Goal: Task Accomplishment & Management: Use online tool/utility

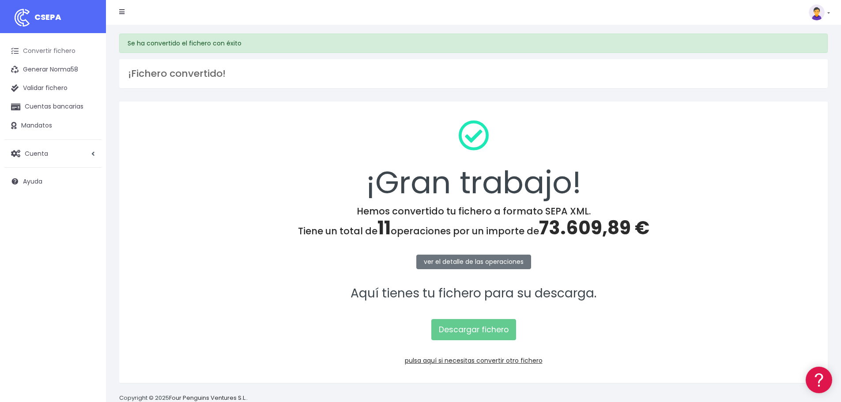
click at [52, 54] on link "Convertir fichero" at bounding box center [52, 51] width 97 height 19
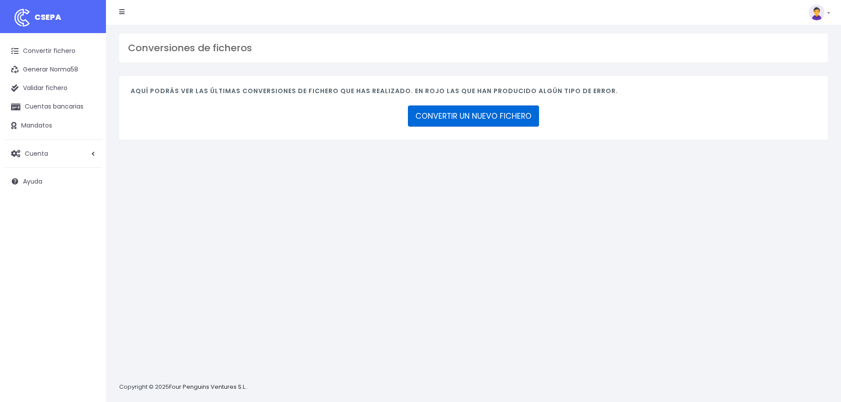
click at [493, 111] on link "CONVERTIR UN NUEVO FICHERO" at bounding box center [473, 116] width 131 height 21
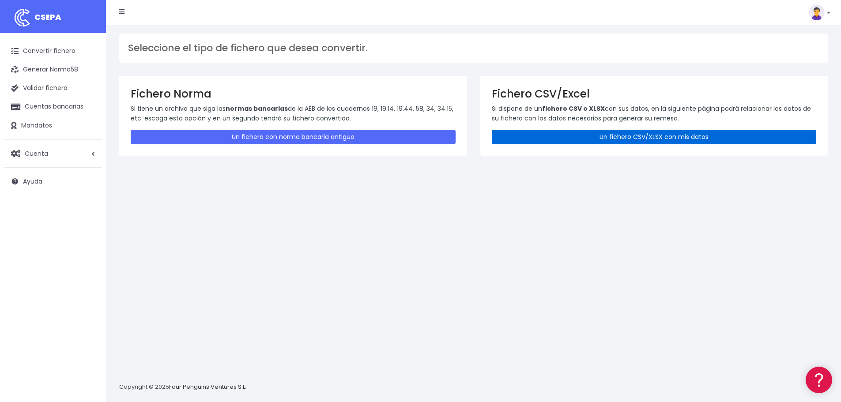
click at [616, 135] on link "Un fichero CSV/XLSX con mis datos" at bounding box center [654, 137] width 325 height 15
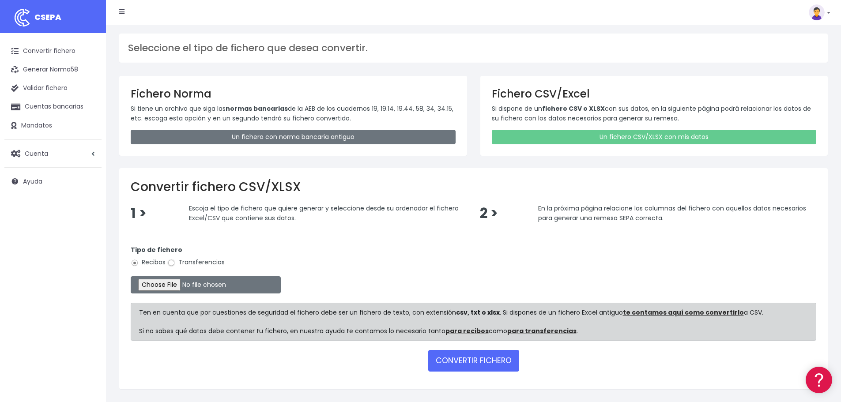
click at [171, 261] on input "Transferencias" at bounding box center [171, 263] width 8 height 8
radio input "true"
click at [179, 283] on input "file" at bounding box center [206, 284] width 150 height 17
type input "C:\fakepath\Fichero Banco estructura 09-25.xlsx"
click at [455, 362] on button "CONVERTIR FICHERO" at bounding box center [473, 360] width 91 height 21
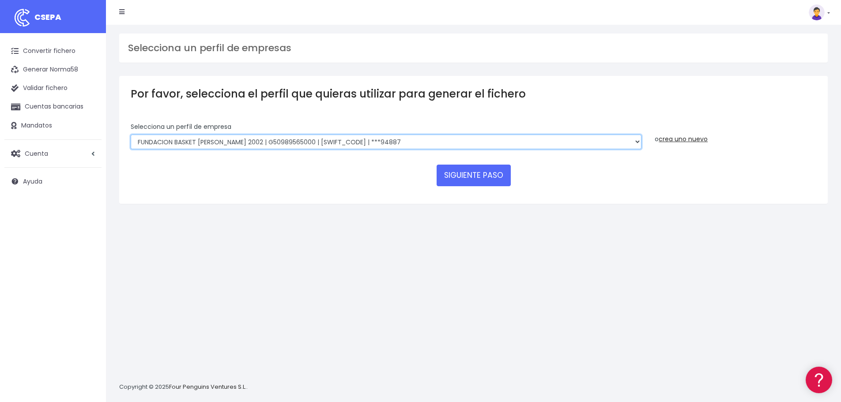
click at [636, 142] on select "FUNDACION BASKET ZARAGOZA 2002 | G50989565000 | CAIXESBBXXX | ***94887 BASKET Z…" at bounding box center [386, 142] width 511 height 15
select select "2630"
click at [131, 135] on select "FUNDACION BASKET ZARAGOZA 2002 | G50989565000 | CAIXESBBXXX | ***94887 BASKET Z…" at bounding box center [386, 142] width 511 height 15
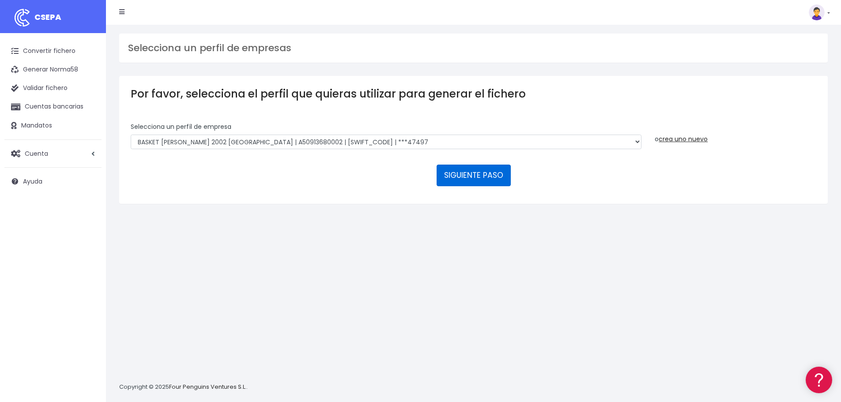
click at [464, 175] on button "SIGUIENTE PASO" at bounding box center [474, 175] width 74 height 21
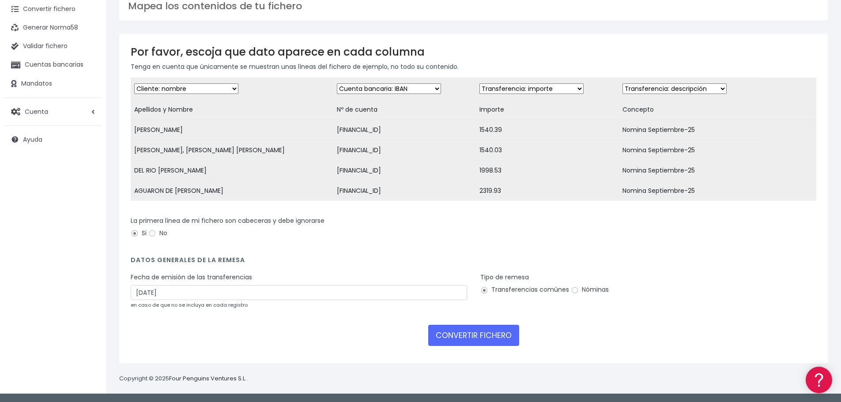
scroll to position [49, 0]
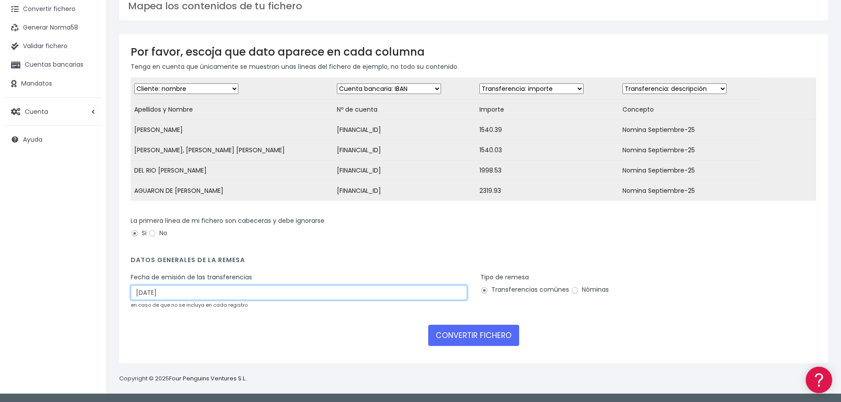
click at [155, 291] on input "05/10/2025" at bounding box center [299, 292] width 336 height 15
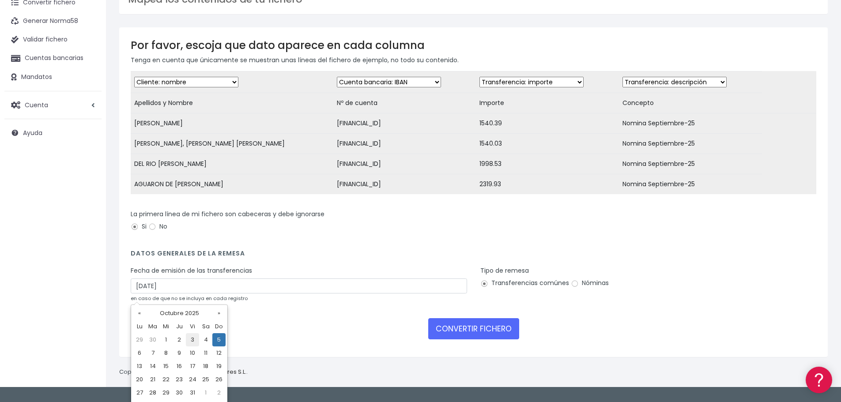
click at [190, 339] on td "3" at bounding box center [192, 339] width 13 height 13
type input "03/10/2025"
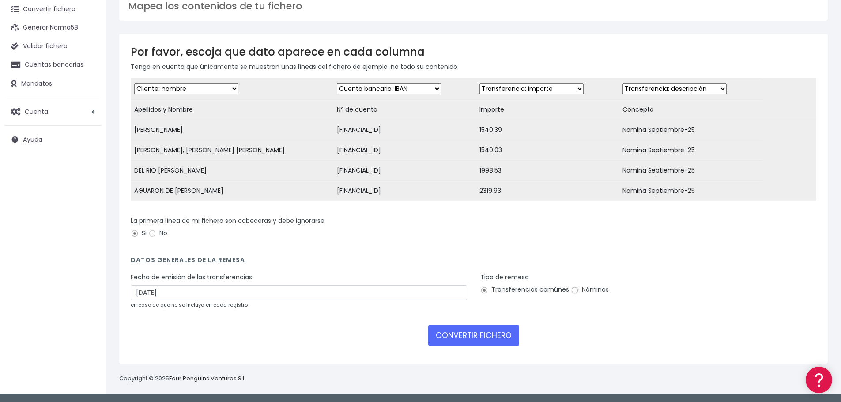
click at [571, 289] on input "Nóminas" at bounding box center [575, 291] width 8 height 8
radio input "true"
click at [489, 336] on button "CONVERTIR FICHERO" at bounding box center [473, 335] width 91 height 21
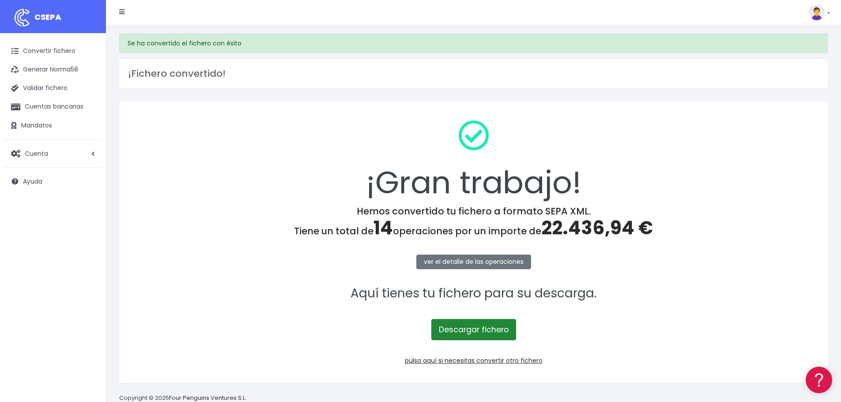
click at [465, 330] on link "Descargar fichero" at bounding box center [473, 329] width 85 height 21
click at [54, 52] on link "Convertir fichero" at bounding box center [52, 51] width 97 height 19
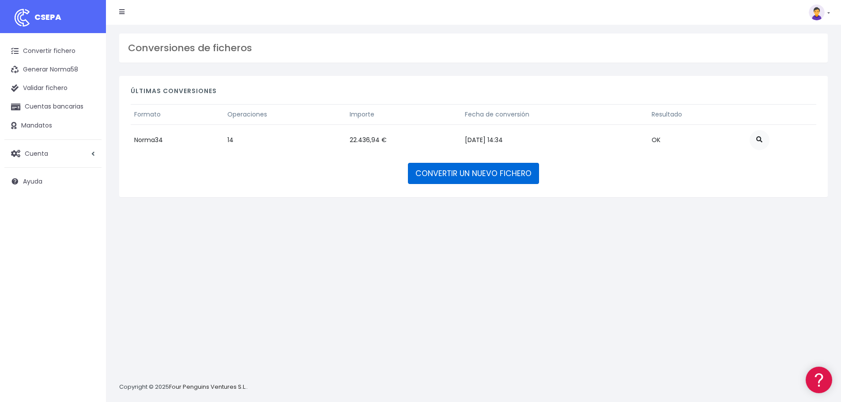
click at [468, 171] on link "CONVERTIR UN NUEVO FICHERO" at bounding box center [473, 173] width 131 height 21
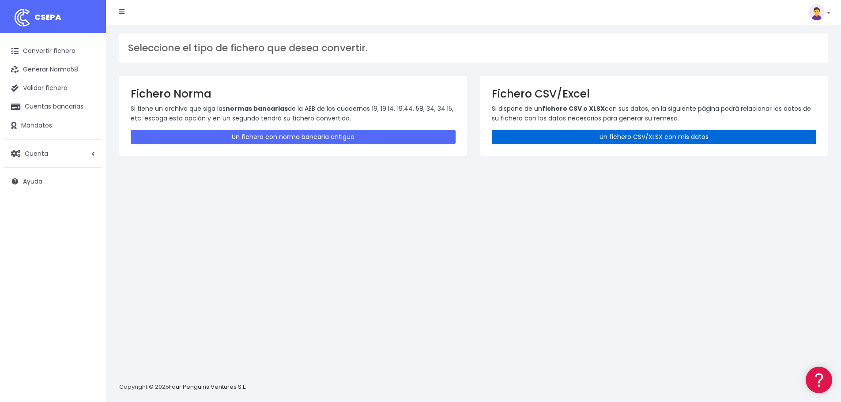
click at [669, 140] on link "Un fichero CSV/XLSX con mis datos" at bounding box center [654, 137] width 325 height 15
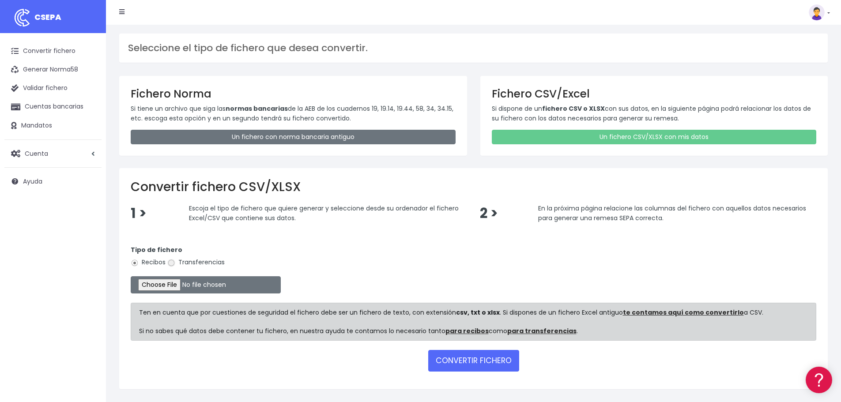
click at [170, 261] on input "Transferencias" at bounding box center [171, 263] width 8 height 8
radio input "true"
click at [189, 282] on input "file" at bounding box center [206, 284] width 150 height 17
type input "C:\fakepath\Fichero Banco 09-25 PARTIDOS.xlsx"
click at [482, 358] on button "CONVERTIR FICHERO" at bounding box center [473, 360] width 91 height 21
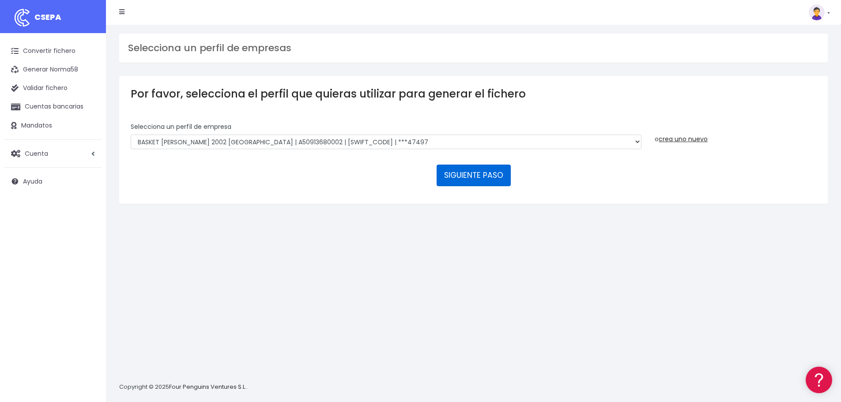
click at [461, 179] on button "SIGUIENTE PASO" at bounding box center [474, 175] width 74 height 21
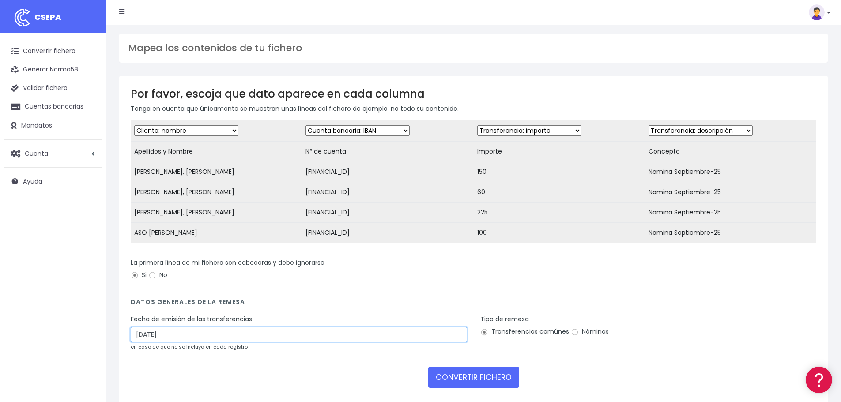
click at [165, 340] on input "05/10/2025" at bounding box center [299, 334] width 336 height 15
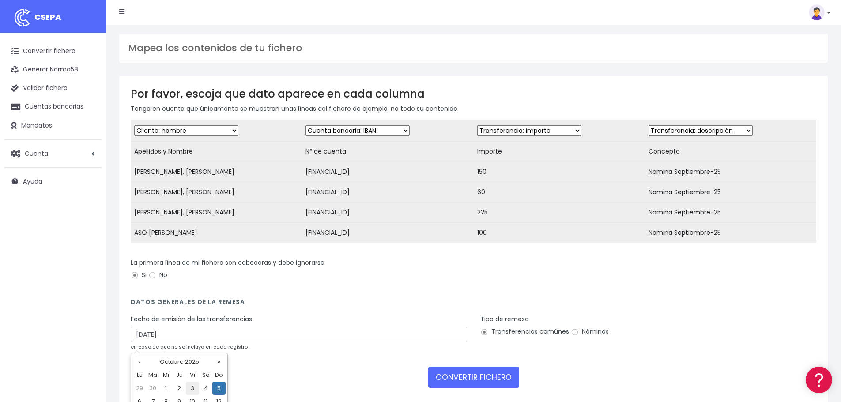
click at [192, 387] on td "3" at bounding box center [192, 388] width 13 height 13
type input "03/10/2025"
click at [574, 336] on input "Nóminas" at bounding box center [575, 333] width 8 height 8
radio input "true"
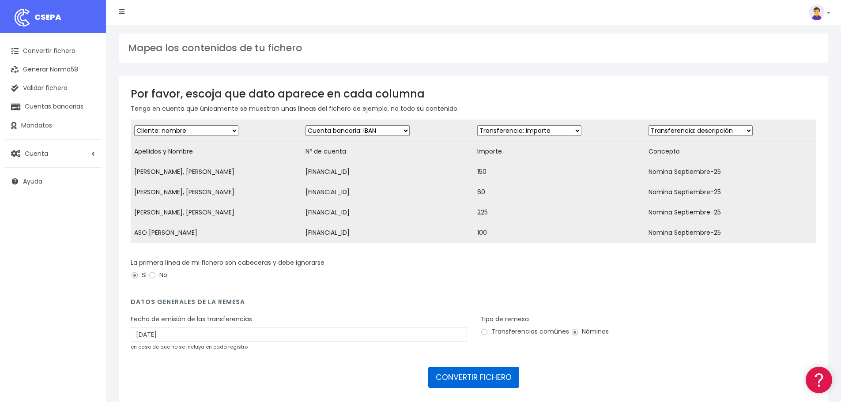
click at [480, 386] on button "CONVERTIR FICHERO" at bounding box center [473, 377] width 91 height 21
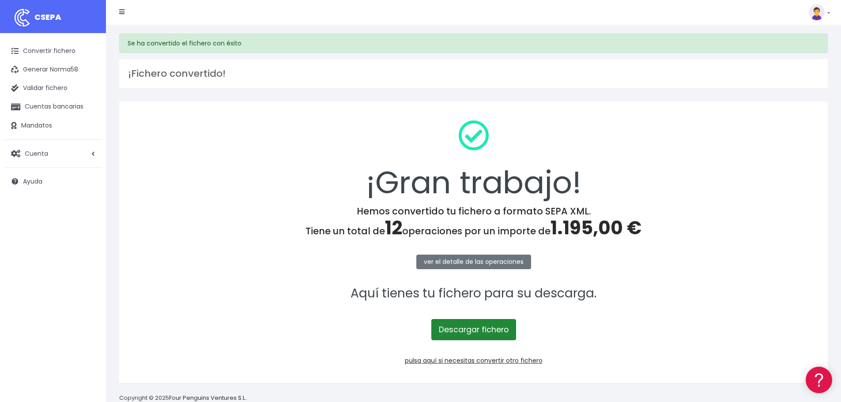
click at [486, 331] on link "Descargar fichero" at bounding box center [473, 329] width 85 height 21
click at [50, 50] on link "Convertir fichero" at bounding box center [52, 51] width 97 height 19
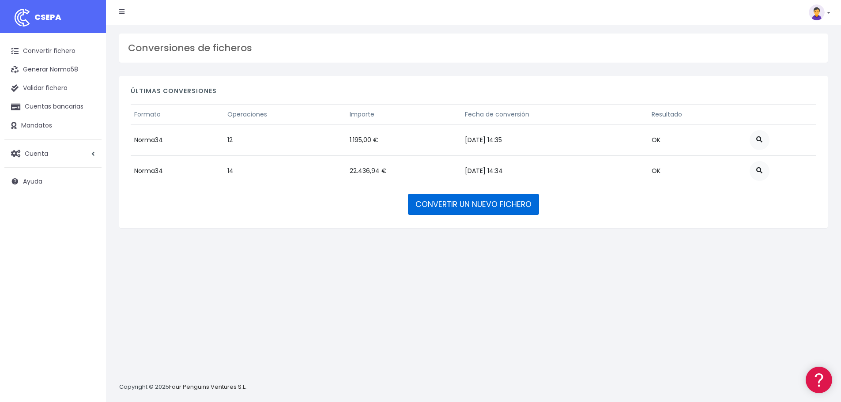
click at [486, 209] on link "CONVERTIR UN NUEVO FICHERO" at bounding box center [473, 204] width 131 height 21
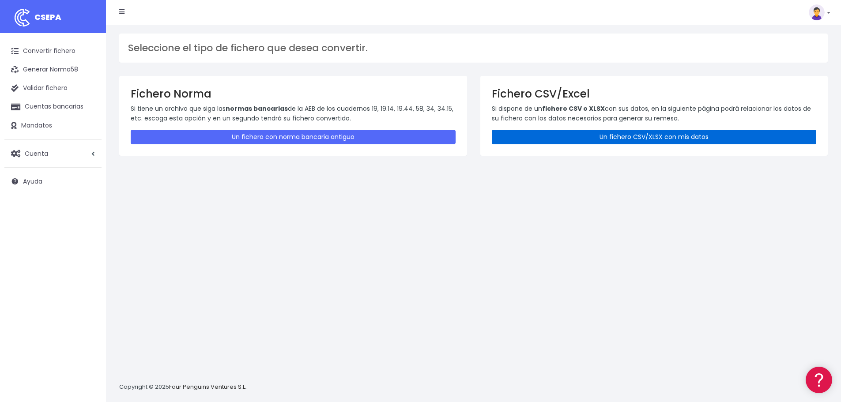
click at [639, 134] on link "Un fichero CSV/XLSX con mis datos" at bounding box center [654, 137] width 325 height 15
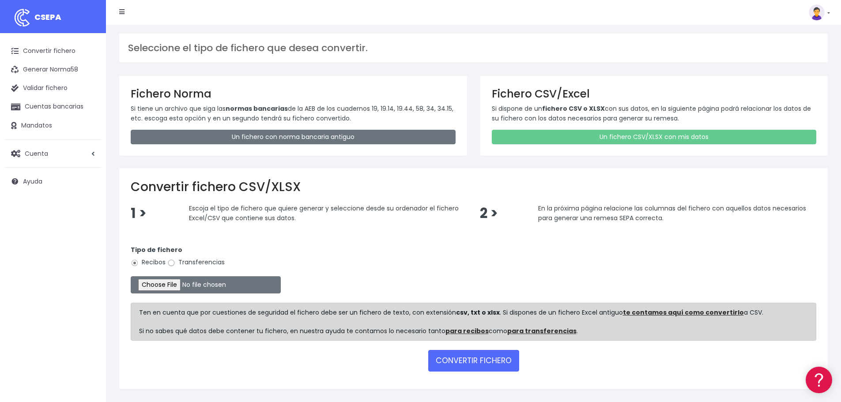
click at [172, 264] on input "Transferencias" at bounding box center [171, 263] width 8 height 8
radio input "true"
click at [176, 282] on input "file" at bounding box center [206, 284] width 150 height 17
type input "C:\fakepath\Fichero Banco tecnicos 09-25.xlsx"
click at [486, 362] on button "CONVERTIR FICHERO" at bounding box center [473, 360] width 91 height 21
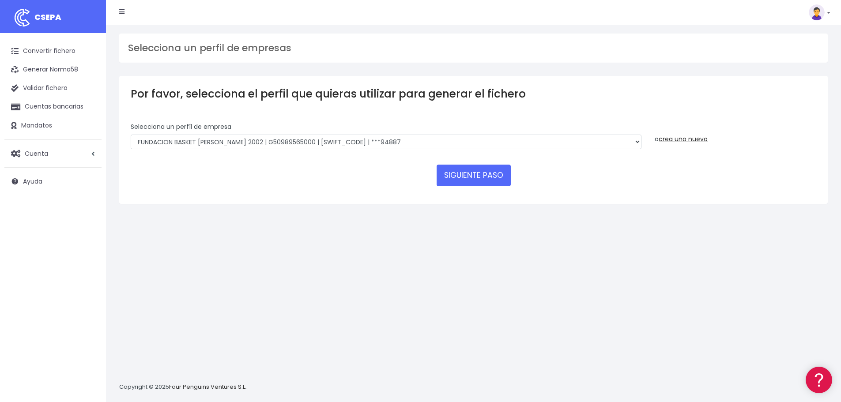
click at [595, 133] on div "Selecciona un perfíl de empresa FUNDACION BASKET [PERSON_NAME] 2002 | G50989565…" at bounding box center [386, 135] width 511 height 27
click at [623, 140] on select "FUNDACION BASKET [PERSON_NAME] 2002 | G50989565000 | [SWIFT_CODE] | ***94887 BA…" at bounding box center [386, 142] width 511 height 15
select select "2630"
click at [131, 135] on select "FUNDACION BASKET ZARAGOZA 2002 | G50989565000 | CAIXESBBXXX | ***94887 BASKET Z…" at bounding box center [386, 142] width 511 height 15
click at [470, 169] on button "SIGUIENTE PASO" at bounding box center [474, 175] width 74 height 21
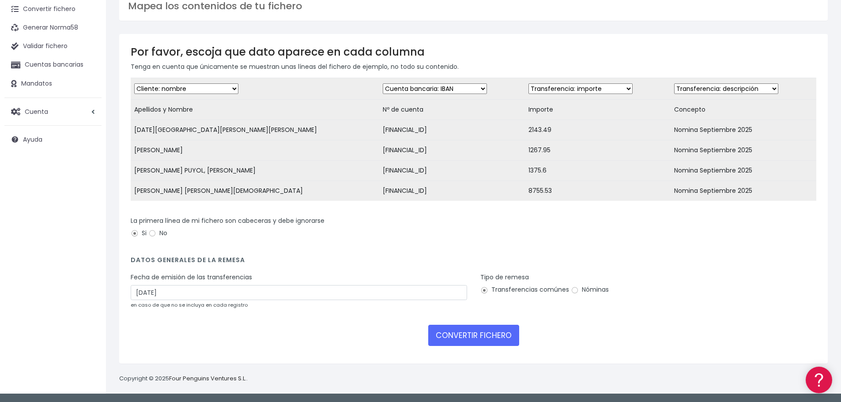
scroll to position [49, 0]
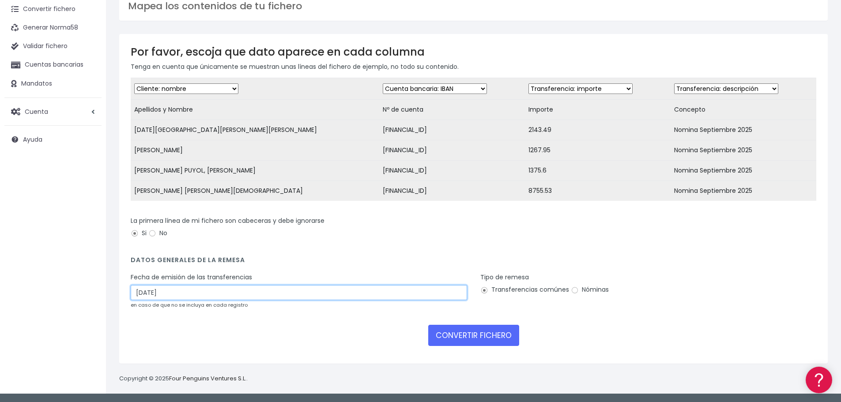
click at [287, 297] on input "[DATE]" at bounding box center [299, 292] width 336 height 15
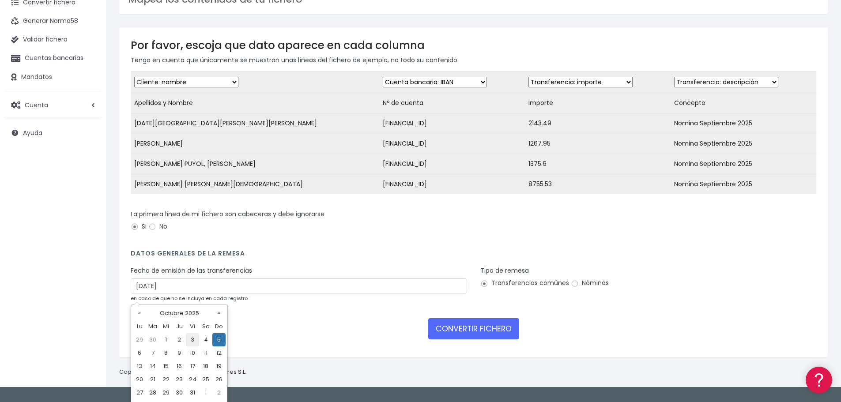
click at [193, 342] on td "3" at bounding box center [192, 339] width 13 height 13
type input "[DATE]"
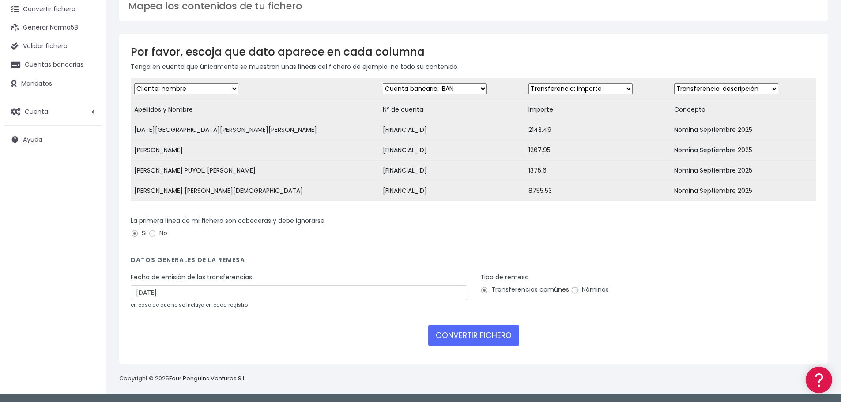
click at [576, 291] on input "Nóminas" at bounding box center [575, 291] width 8 height 8
radio input "true"
click at [468, 338] on button "CONVERTIR FICHERO" at bounding box center [473, 335] width 91 height 21
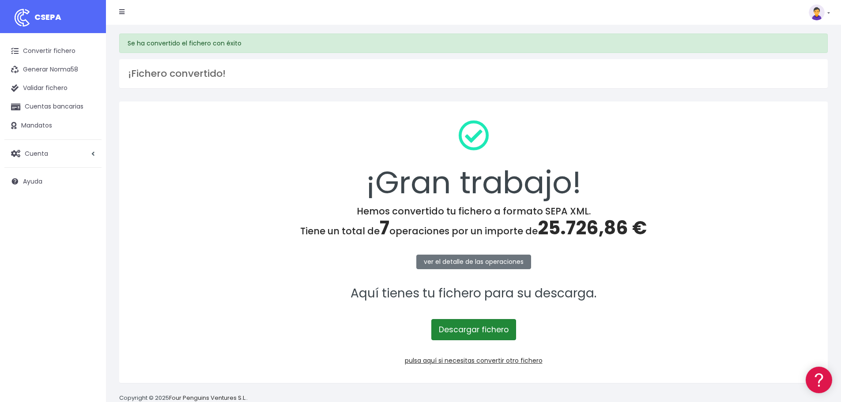
click at [483, 328] on link "Descargar fichero" at bounding box center [473, 329] width 85 height 21
